Goal: Use online tool/utility: Utilize a website feature to perform a specific function

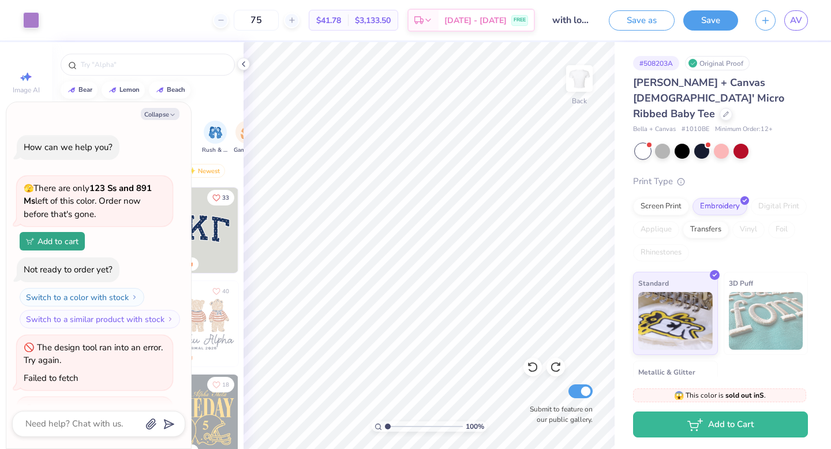
scroll to position [304, 0]
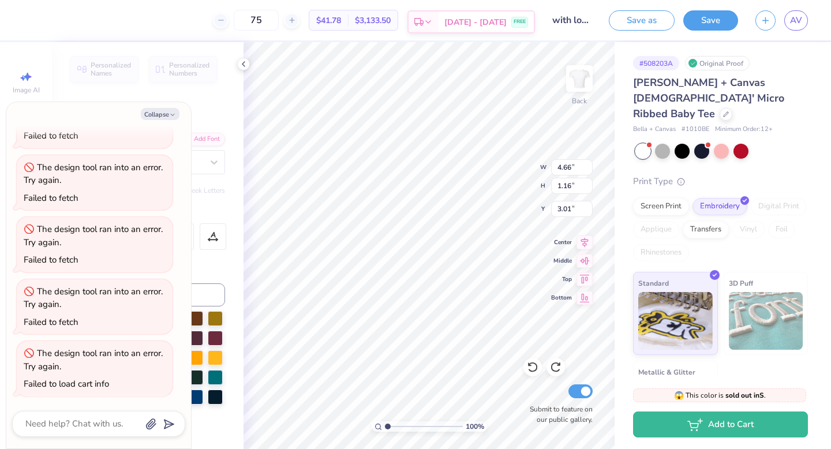
type textarea "x"
type input "3.00"
type textarea "x"
type input "7.49"
type input "2.58"
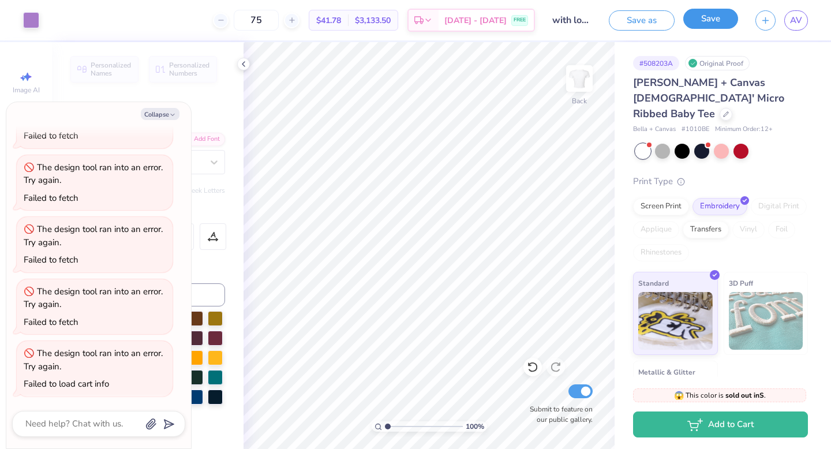
click at [713, 17] on button "Save" at bounding box center [710, 19] width 55 height 20
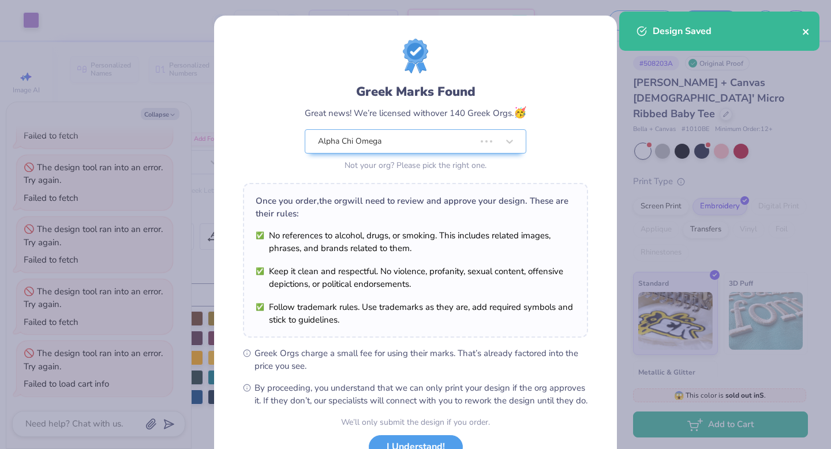
click at [808, 28] on icon "close" at bounding box center [806, 31] width 8 height 9
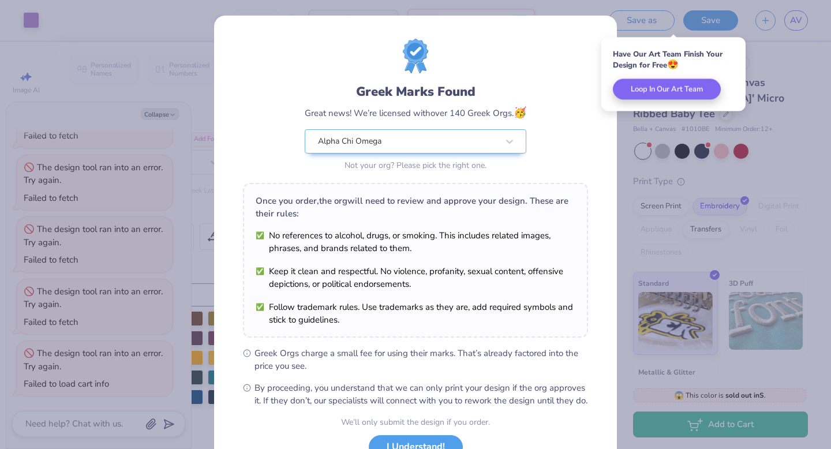
scroll to position [91, 0]
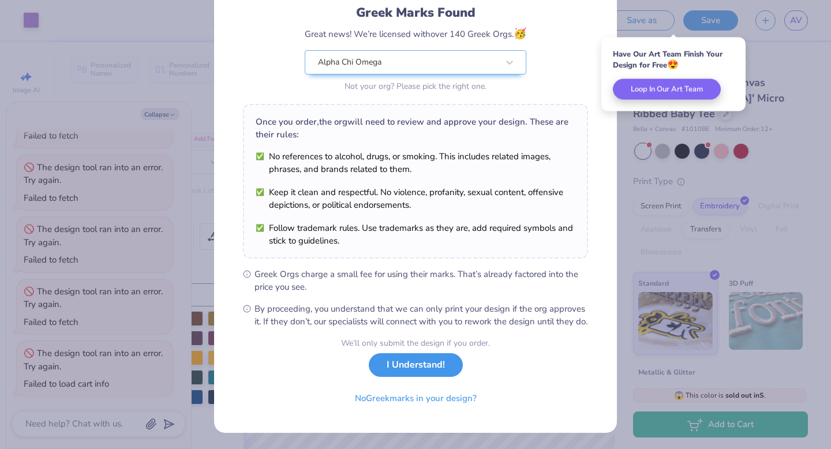
click at [417, 363] on button "I Understand!" at bounding box center [416, 365] width 94 height 24
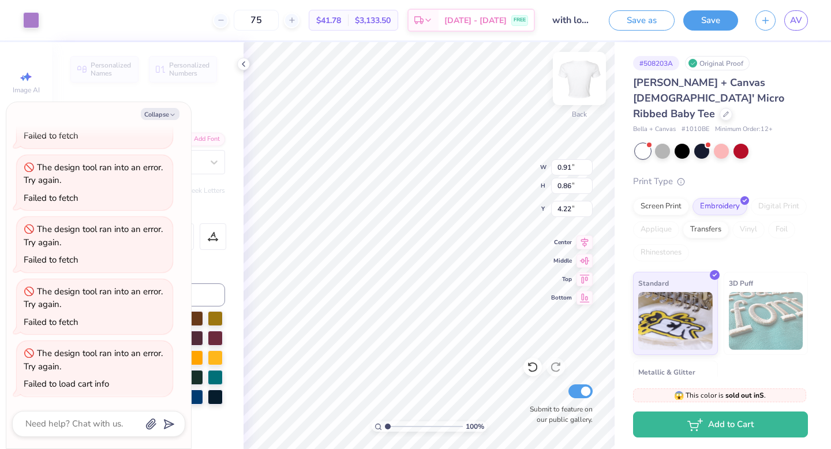
type textarea "x"
type input "4.47"
type textarea "x"
type input "4.22"
type textarea "x"
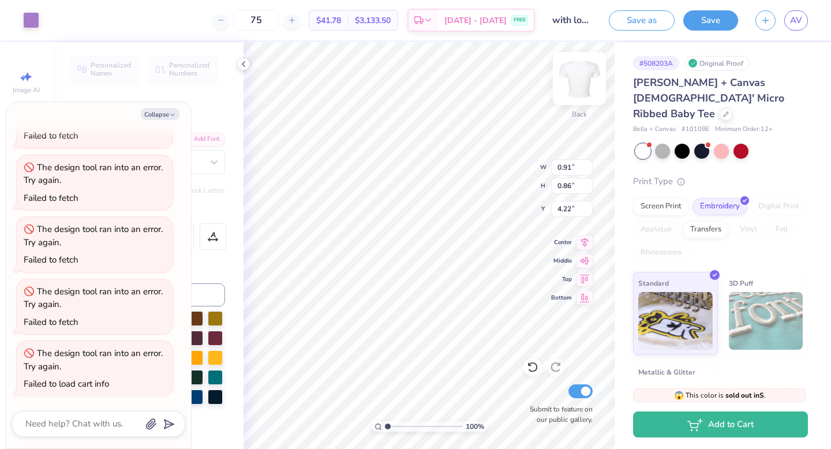
type input "1.03"
type input "0.98"
type textarea "x"
type input "0.96"
type input "0.91"
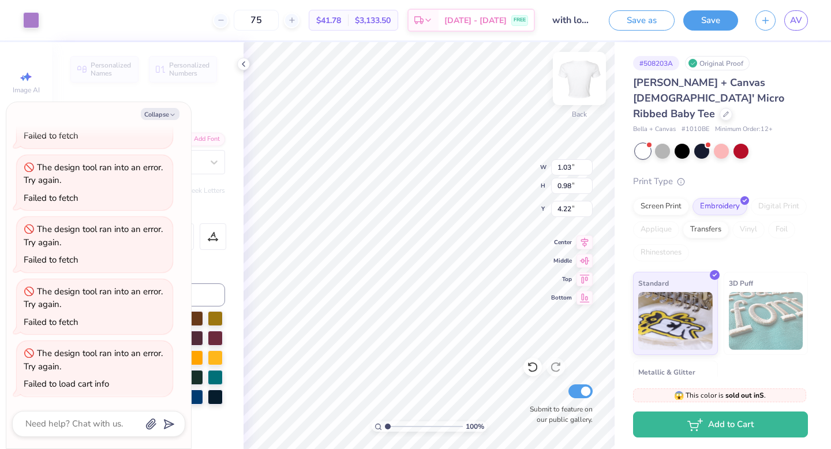
type input "4.31"
type textarea "x"
type input "0.76"
type input "0.71"
type input "4.38"
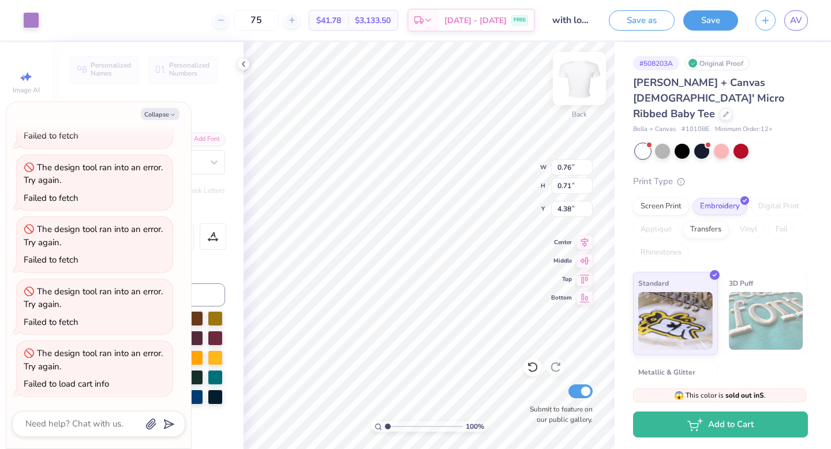
type textarea "x"
type input "0.87"
type input "0.82"
type input "4.25"
type textarea "x"
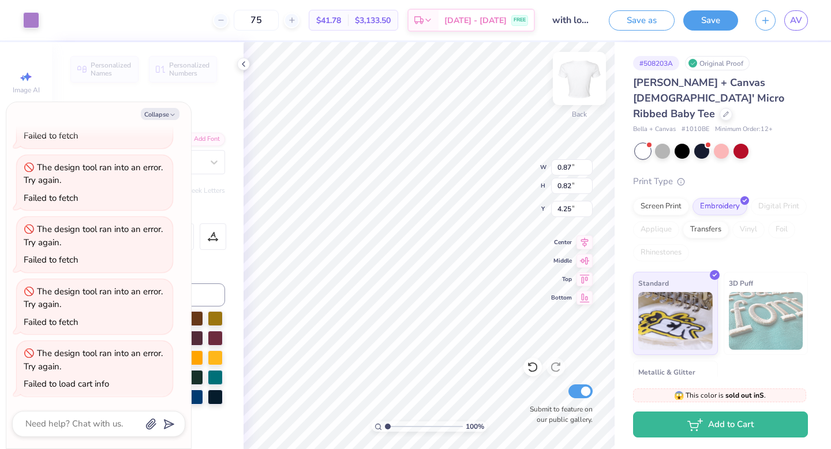
type input "0.82"
type input "0.77"
type input "4.24"
type textarea "x"
type input "0.88"
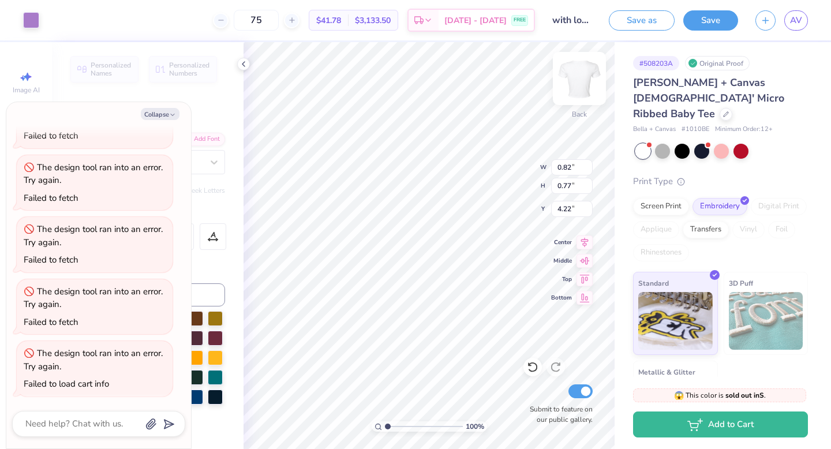
type input "0.83"
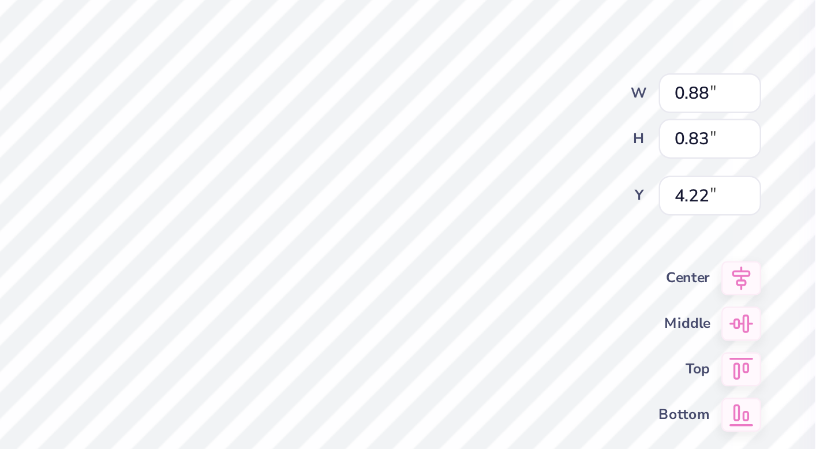
type textarea "x"
type input "0.99"
type input "0.93"
type input "4.23"
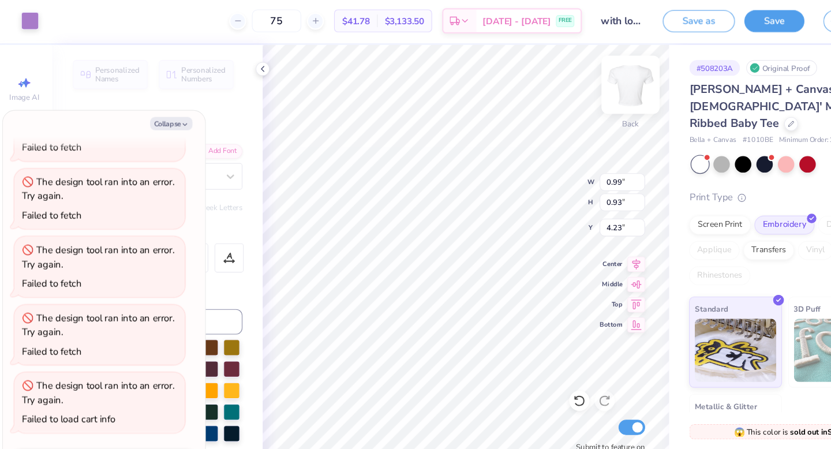
type textarea "x"
type input "0.95"
type input "4.20"
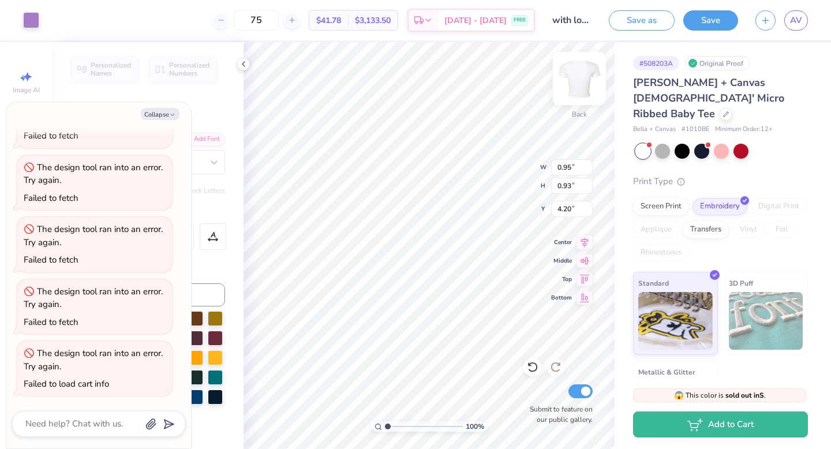
type textarea "x"
type input "0.92"
type input "0.90"
type input "4.24"
click at [167, 115] on button "Collapse" at bounding box center [160, 114] width 39 height 12
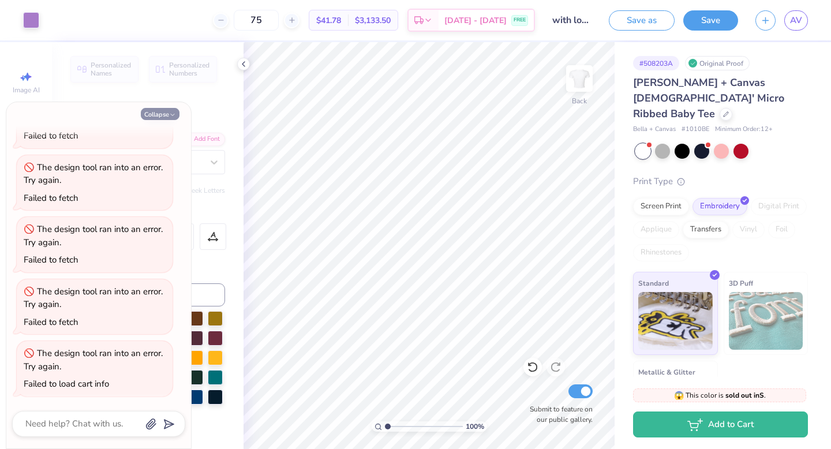
type textarea "x"
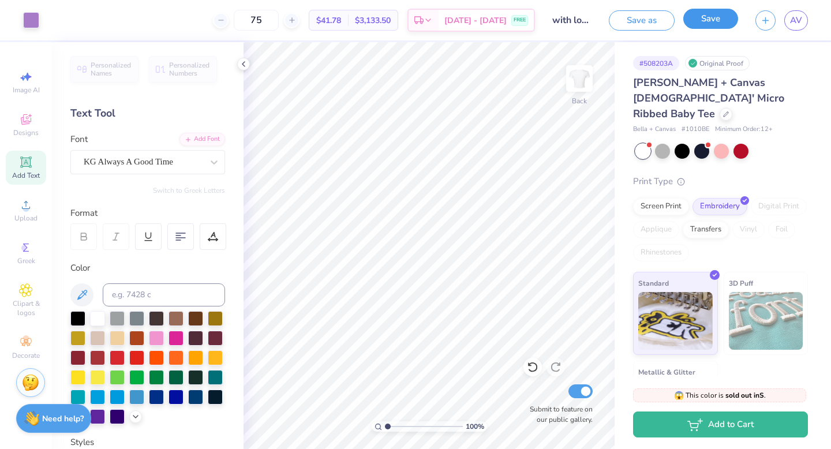
click at [699, 16] on button "Save" at bounding box center [710, 19] width 55 height 20
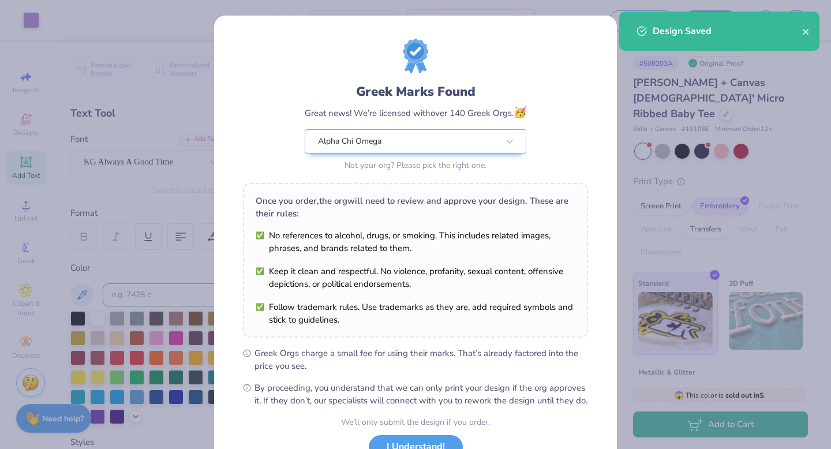
scroll to position [91, 0]
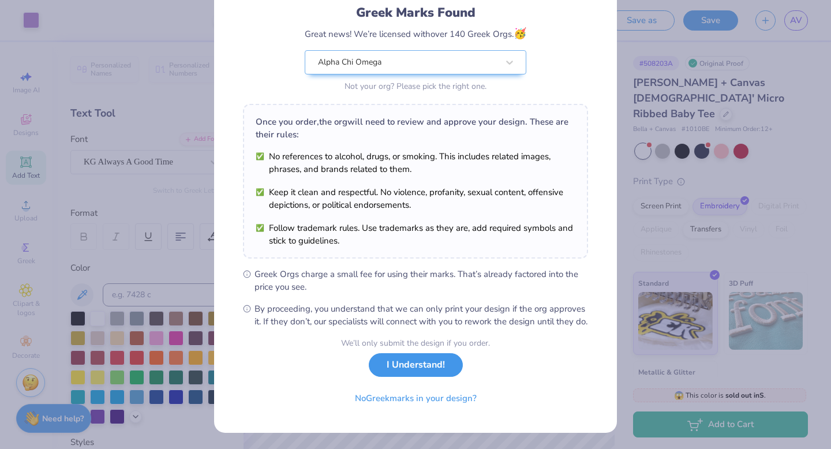
click at [420, 370] on button "I Understand!" at bounding box center [416, 365] width 94 height 24
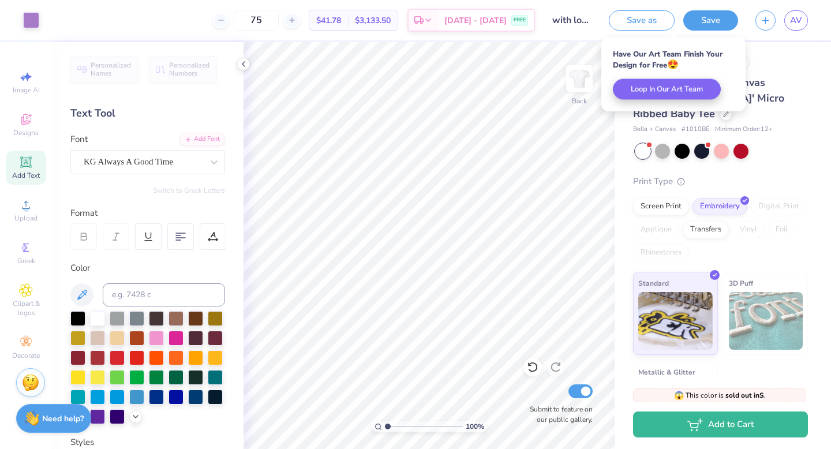
click at [754, 55] on div "# 508203A Original Proof Bella + Canvas [DEMOGRAPHIC_DATA]' Micro Ribbed Baby T…" at bounding box center [723, 243] width 216 height 402
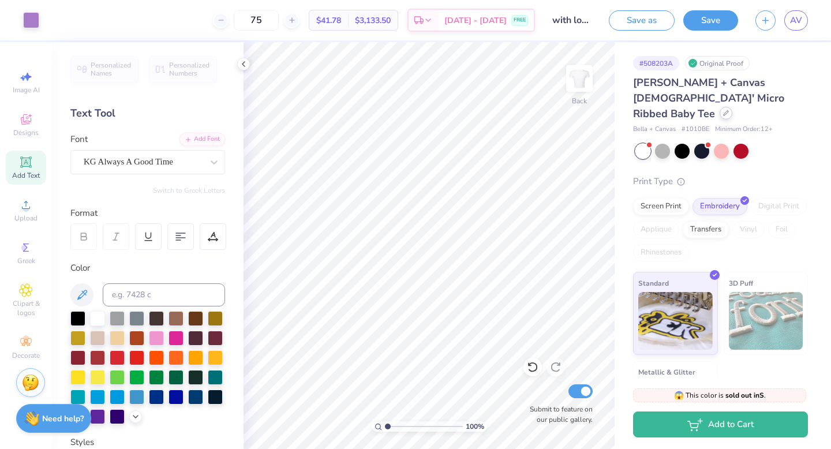
click at [720, 107] on div at bounding box center [726, 113] width 13 height 13
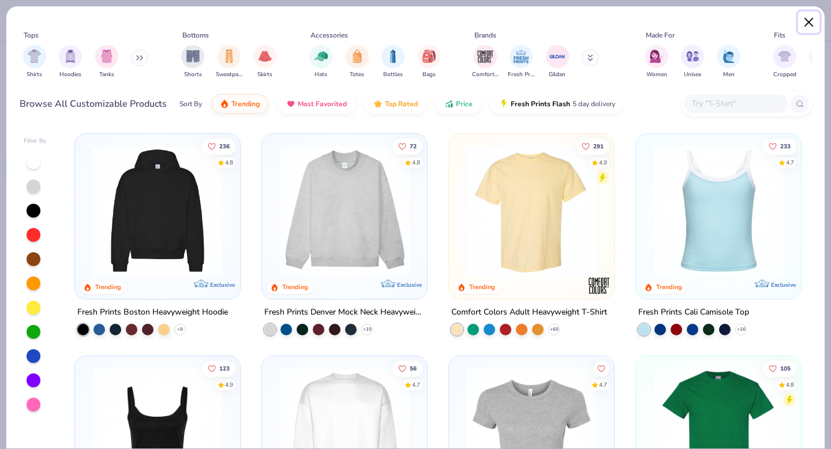
click at [812, 14] on button "Close" at bounding box center [809, 23] width 22 height 22
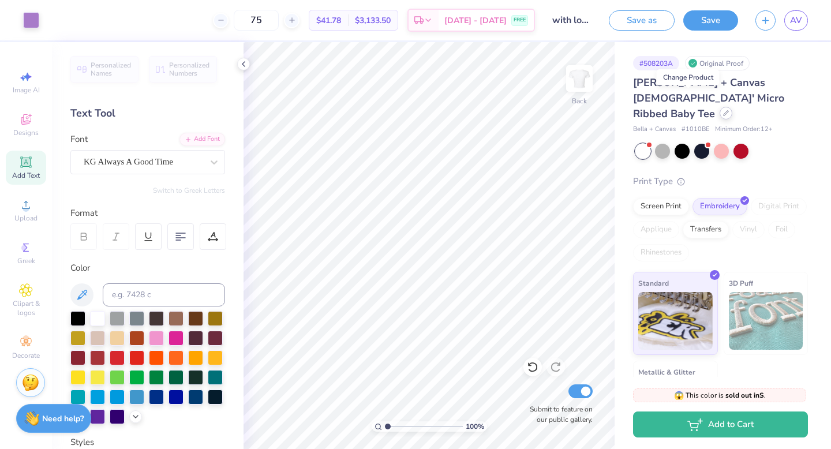
click at [720, 107] on div at bounding box center [726, 113] width 13 height 13
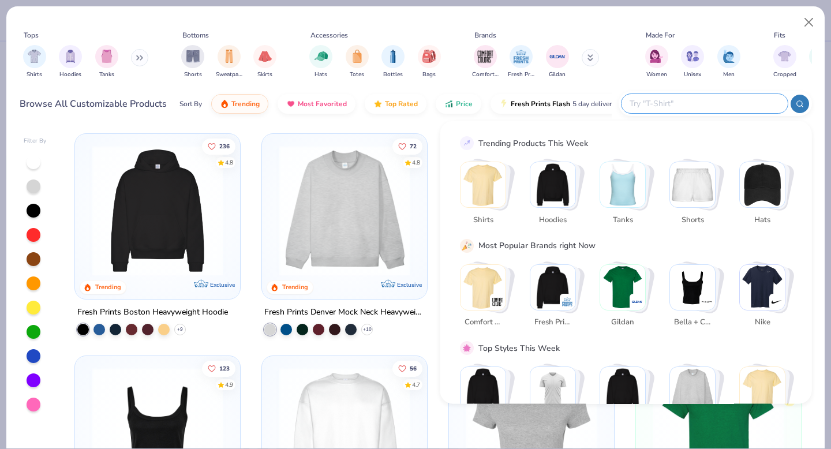
click at [718, 101] on input "text" at bounding box center [704, 103] width 151 height 13
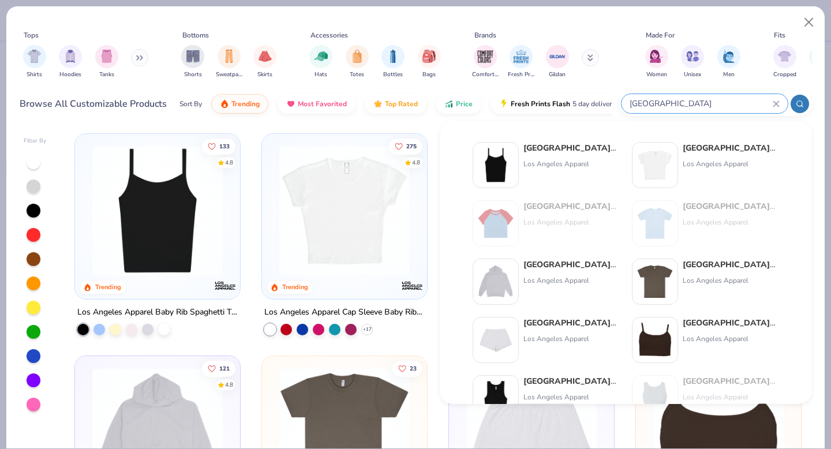
click at [775, 102] on icon at bounding box center [776, 103] width 7 height 7
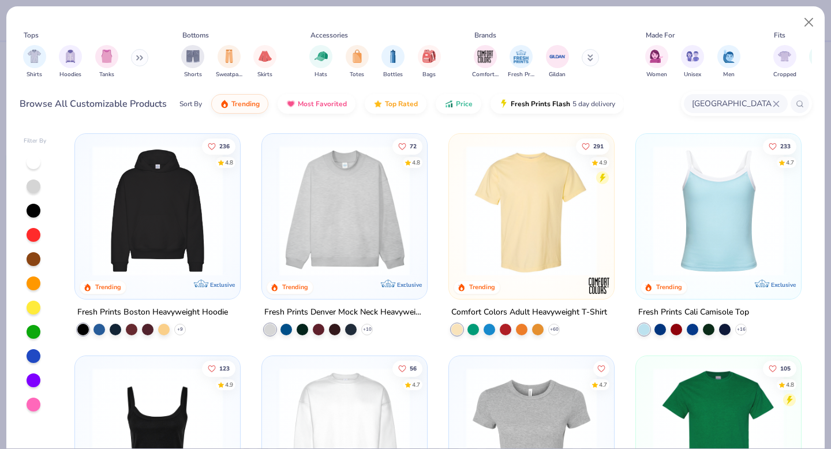
click at [752, 103] on input "[GEOGRAPHIC_DATA]" at bounding box center [732, 103] width 82 height 13
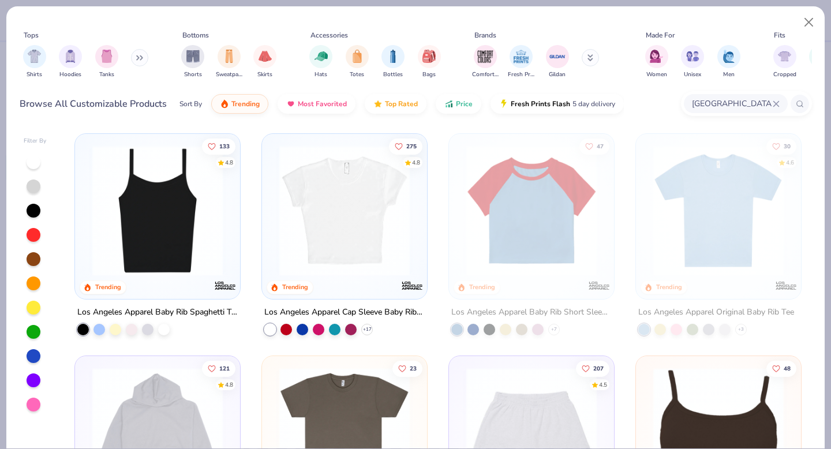
click at [746, 104] on input "[GEOGRAPHIC_DATA]" at bounding box center [732, 103] width 82 height 13
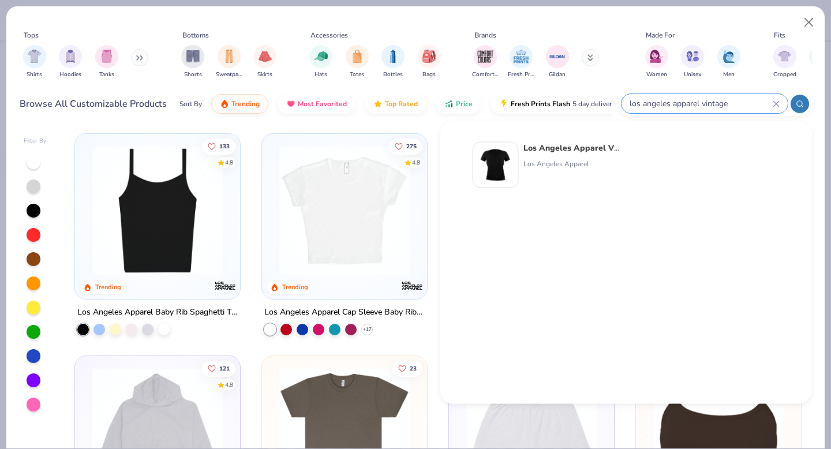
type input "los angeles apparel vintage"
click at [580, 153] on strong "Los Angeles Apparel Vintage" at bounding box center [581, 148] width 115 height 11
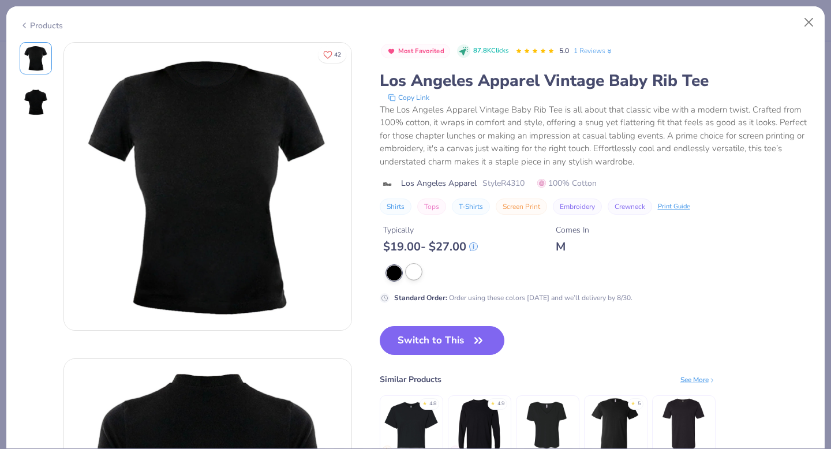
click at [415, 274] on div at bounding box center [413, 271] width 15 height 15
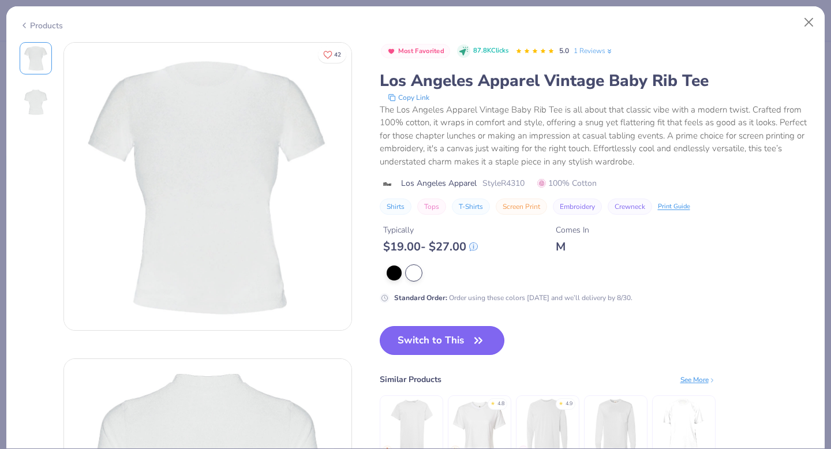
click at [477, 340] on icon "button" at bounding box center [478, 340] width 16 height 16
click at [420, 342] on button "Switch to This" at bounding box center [442, 340] width 125 height 29
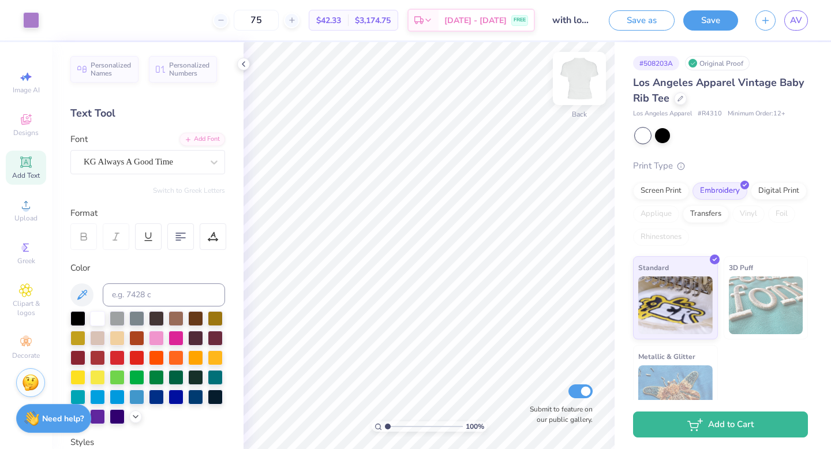
click at [582, 88] on img at bounding box center [579, 78] width 46 height 46
click at [571, 81] on img at bounding box center [579, 78] width 46 height 46
type input "1.87"
